Goal: Navigation & Orientation: Find specific page/section

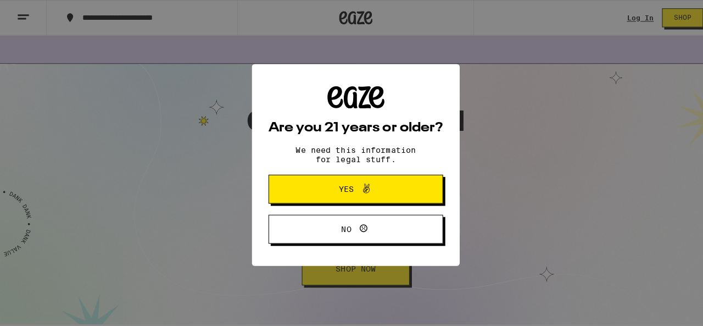
scroll to position [1335, 0]
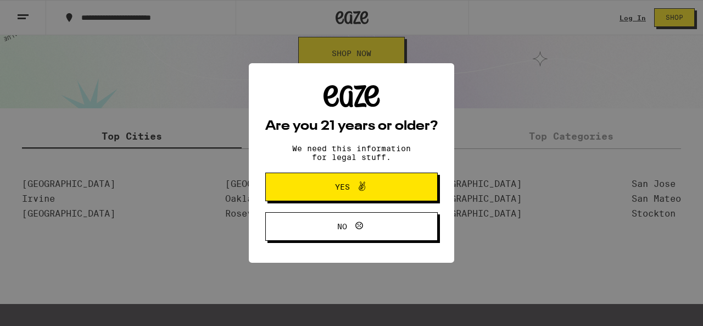
click at [361, 186] on icon at bounding box center [361, 186] width 13 height 13
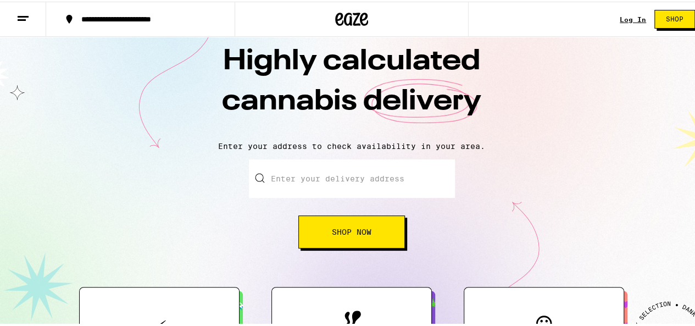
scroll to position [0, 0]
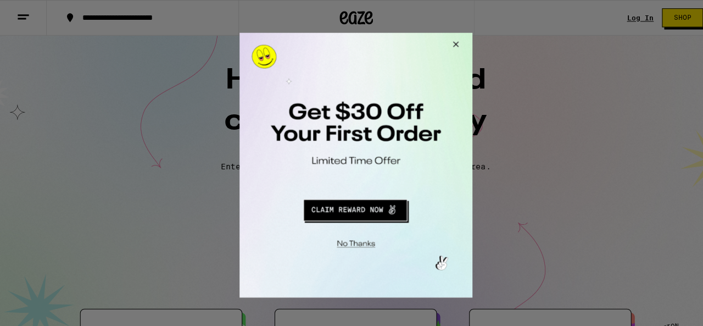
click at [456, 43] on button "Close Modal" at bounding box center [451, 45] width 30 height 26
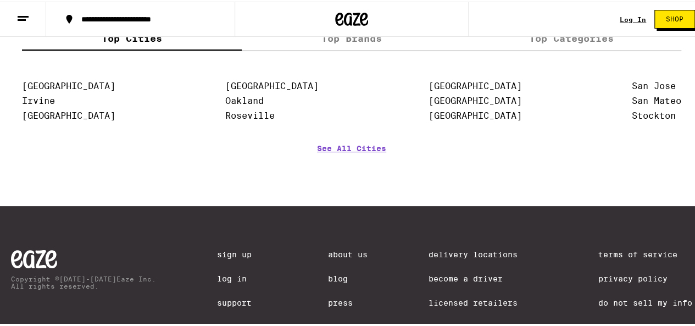
scroll to position [1494, 0]
